Goal: Transaction & Acquisition: Purchase product/service

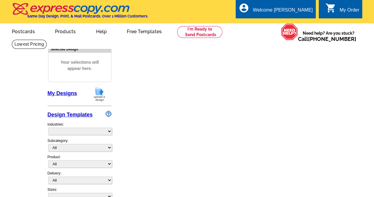
select select "5"
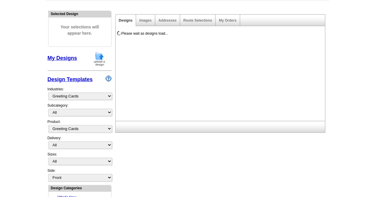
scroll to position [82, 0]
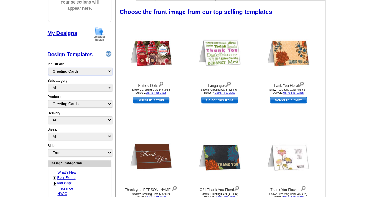
click at [105, 73] on select "What's New Real Estate Mortgage Insurance HVAC Dental Solar EDDM - NEW! Calenda…" at bounding box center [80, 70] width 64 height 7
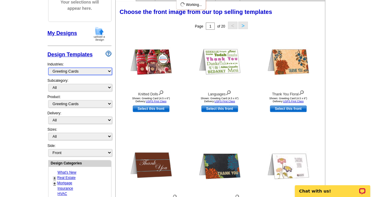
scroll to position [0, 0]
click at [30, 98] on main "Need Help? call [PHONE_NUMBER], chat with support, or have our designers make s…" at bounding box center [187, 177] width 374 height 440
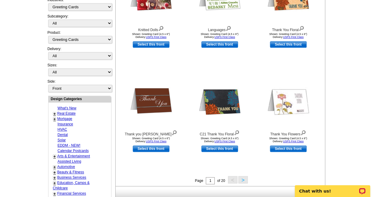
scroll to position [155, 0]
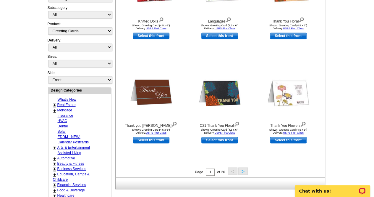
click at [70, 103] on link "Real Estate" at bounding box center [66, 105] width 18 height 4
select select "785"
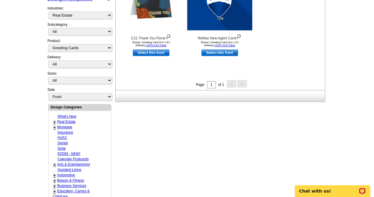
scroll to position [142, 0]
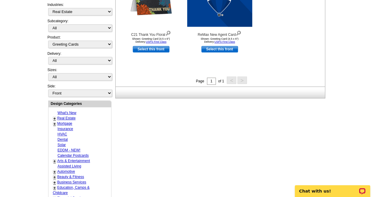
click at [55, 117] on link "+" at bounding box center [55, 118] width 2 height 5
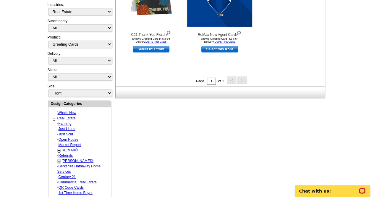
click at [68, 132] on link "Just Sold" at bounding box center [66, 134] width 14 height 4
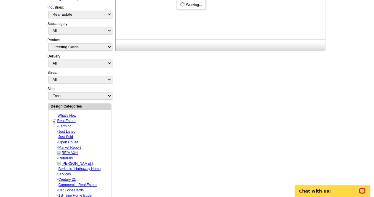
select select "789"
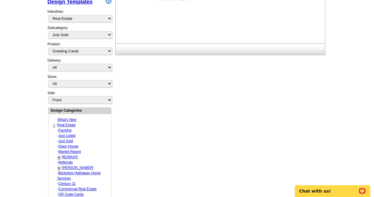
scroll to position [135, 0]
click at [64, 139] on link "Just Sold" at bounding box center [66, 141] width 14 height 4
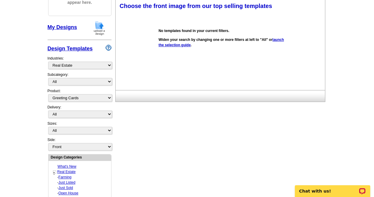
scroll to position [87, 0]
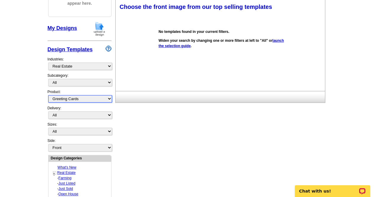
click at [103, 95] on select "All Postcards Letters and flyers Business Cards Door Hangers Greeting Cards" at bounding box center [80, 98] width 64 height 7
select select "1"
click at [48, 95] on select "All Postcards Letters and flyers Business Cards Door Hangers Greeting Cards" at bounding box center [80, 98] width 64 height 7
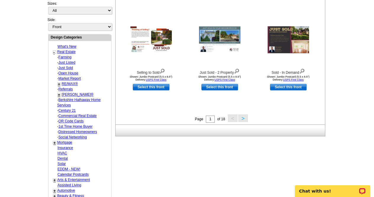
scroll to position [209, 0]
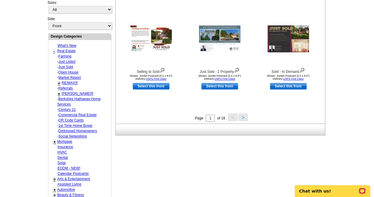
click at [242, 118] on button ">" at bounding box center [242, 116] width 9 height 7
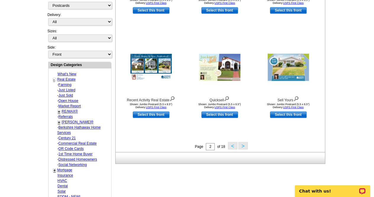
scroll to position [188, 0]
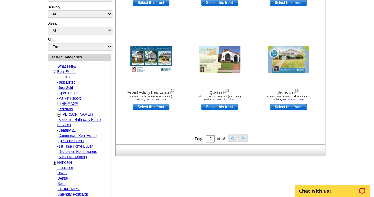
click at [241, 137] on button ">" at bounding box center [242, 137] width 9 height 7
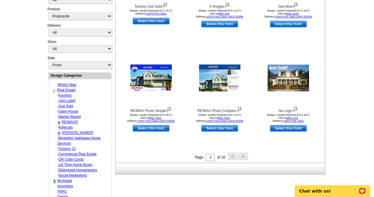
scroll to position [179, 0]
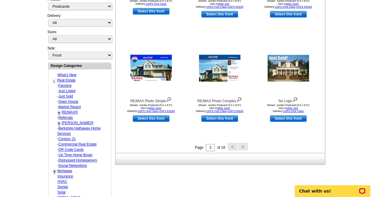
click at [244, 148] on button ">" at bounding box center [242, 146] width 9 height 7
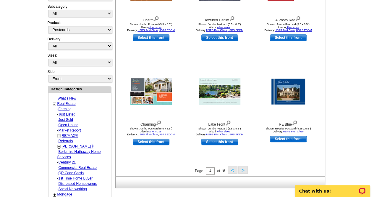
scroll to position [159, 0]
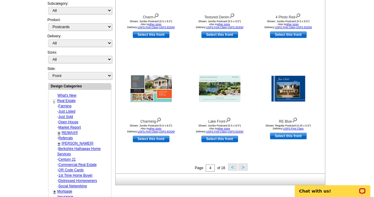
click at [242, 167] on button ">" at bounding box center [242, 166] width 9 height 7
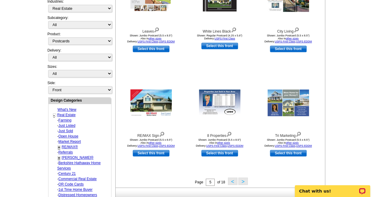
scroll to position [145, 0]
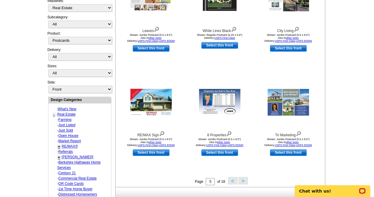
click at [225, 101] on img at bounding box center [219, 102] width 41 height 27
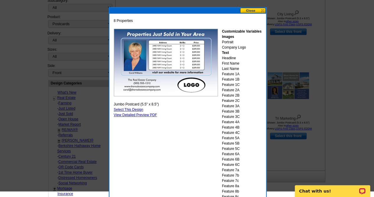
scroll to position [155, 0]
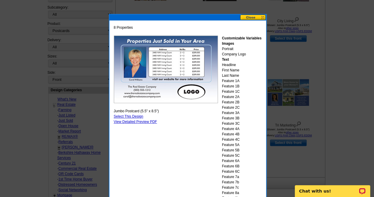
click at [249, 19] on button at bounding box center [253, 17] width 26 height 6
